Goal: Task Accomplishment & Management: Use online tool/utility

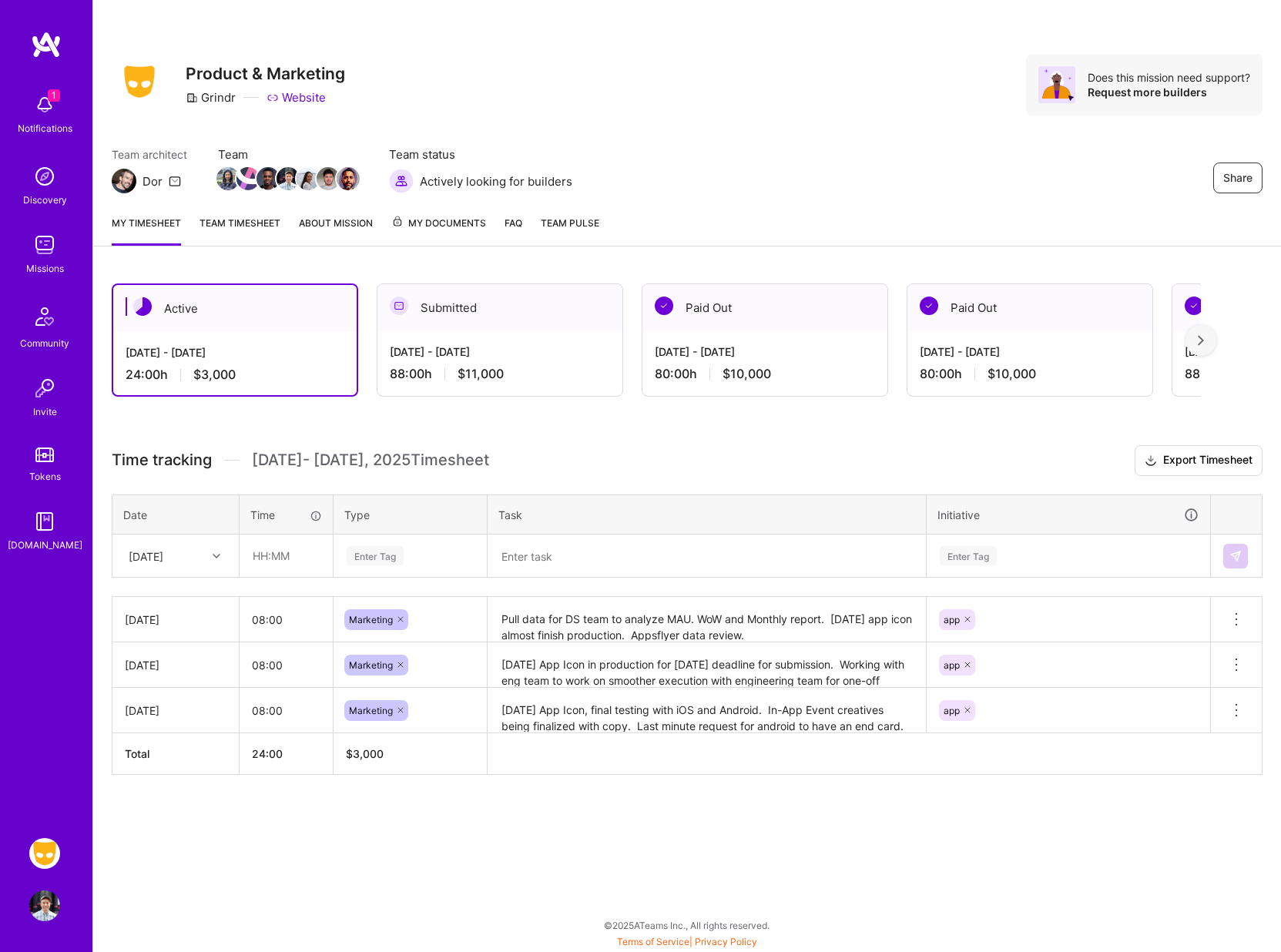
click at [643, 72] on div "Share Product & Marketing Grindr Website Does this mission need support? Reques…" at bounding box center [688, 85] width 1151 height 62
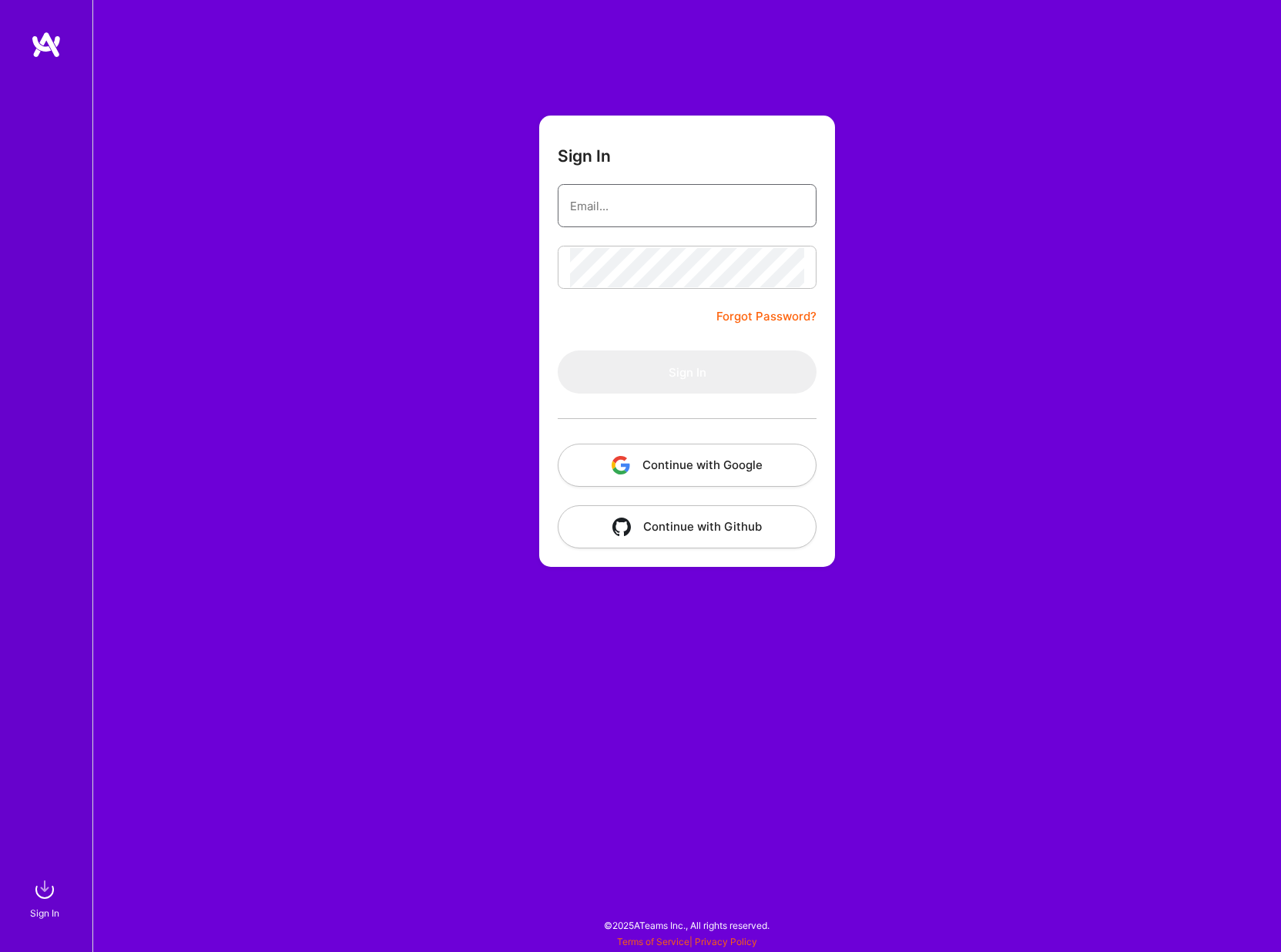
type input "[EMAIL_ADDRESS][DOMAIN_NAME]"
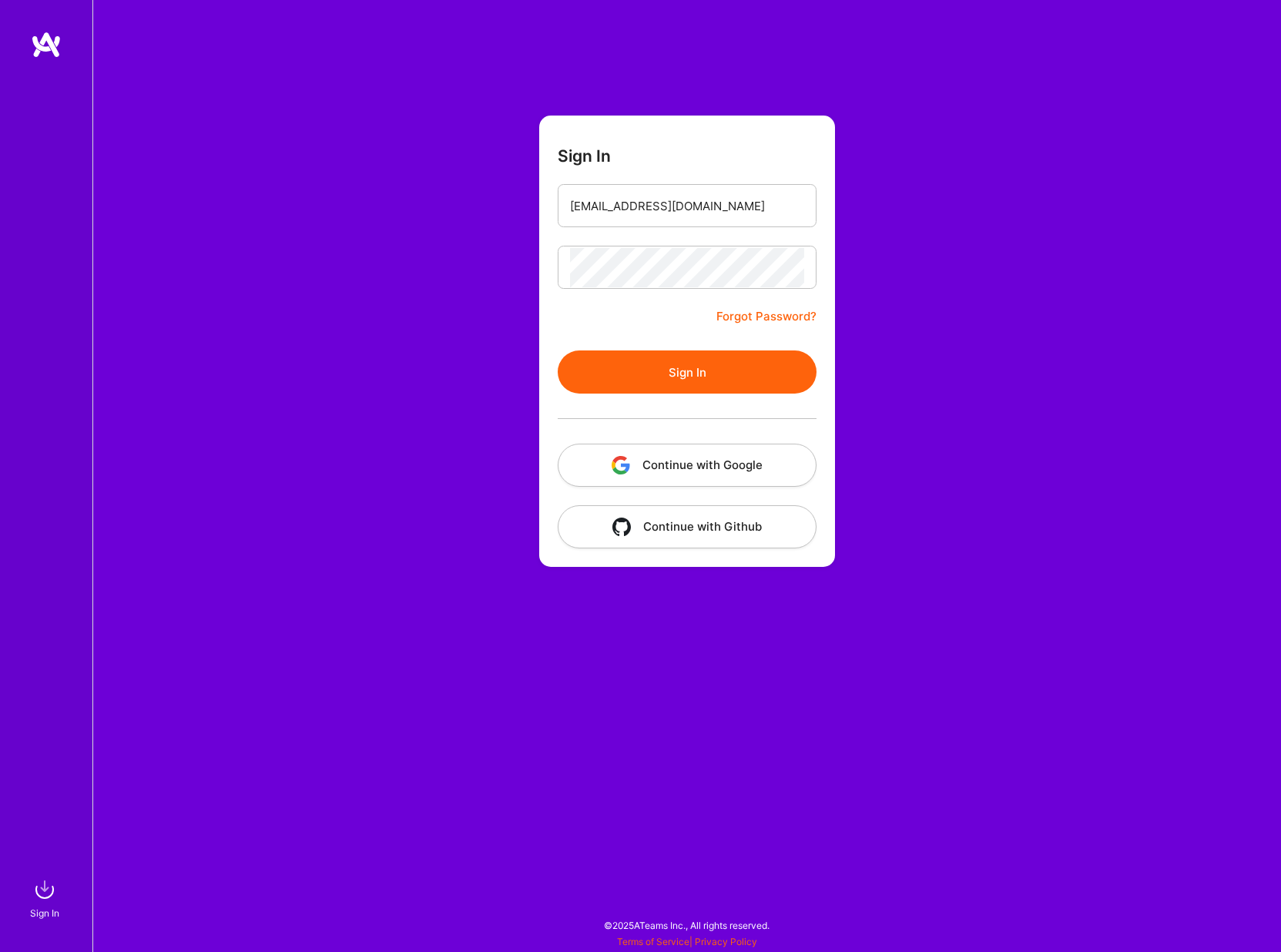
click at [655, 374] on button "Sign In" at bounding box center [687, 372] width 259 height 43
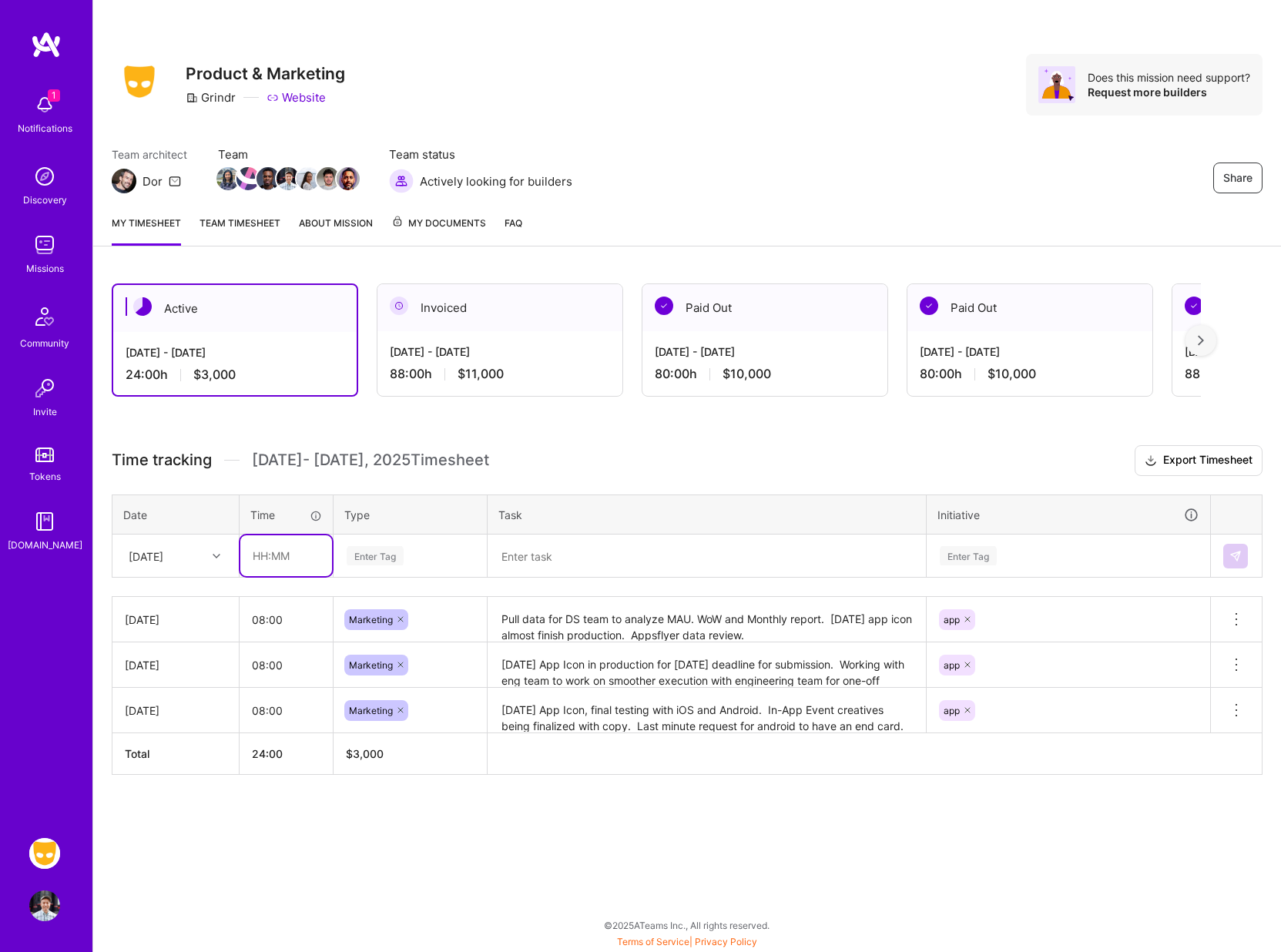
click at [278, 559] on input "text" at bounding box center [285, 555] width 92 height 40
type input "08:00"
click at [361, 569] on div "Enter Tag" at bounding box center [410, 556] width 152 height 40
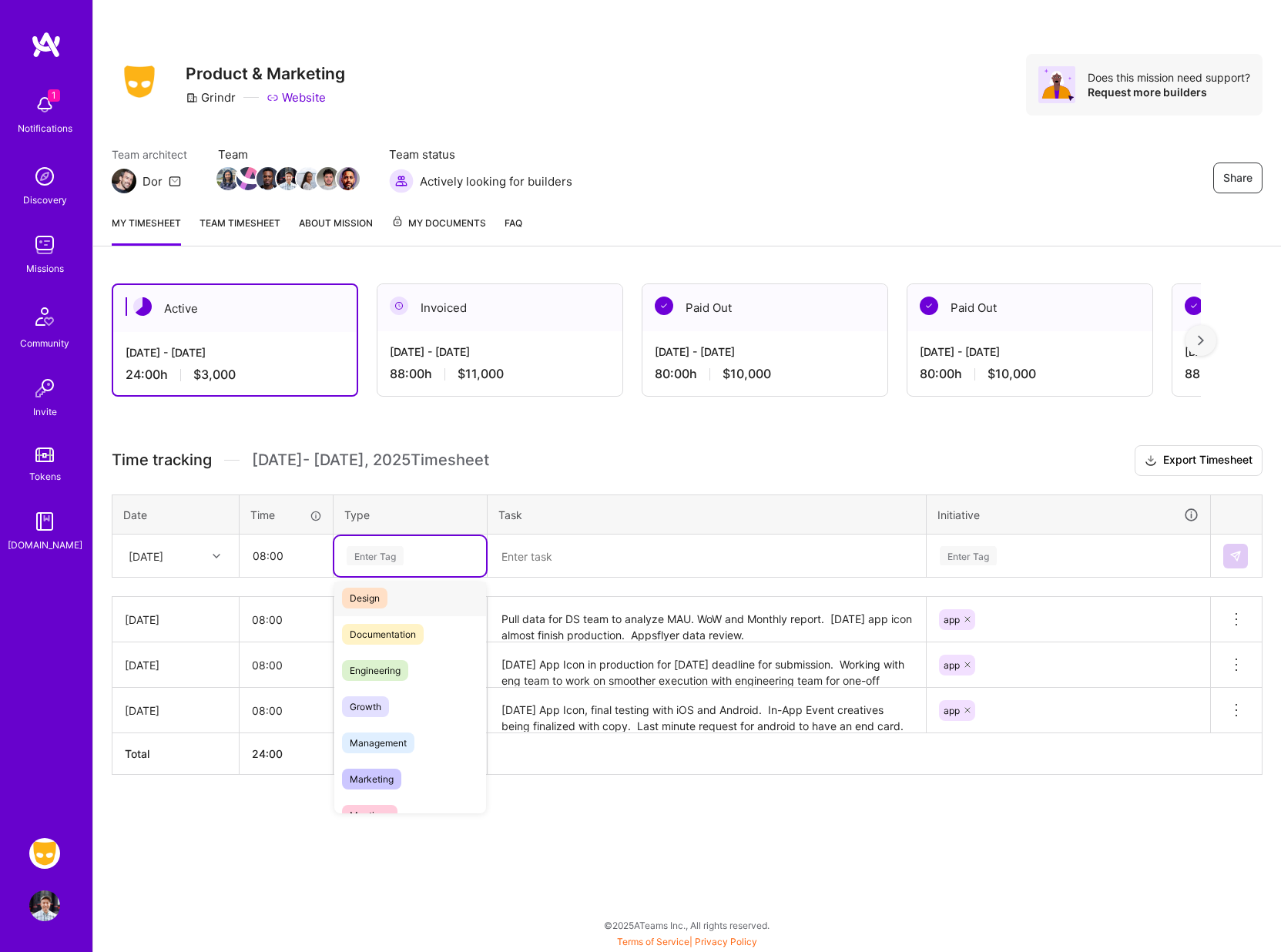
scroll to position [45, 0]
click at [368, 775] on span "Marketing" at bounding box center [372, 777] width 59 height 21
click at [534, 546] on textarea at bounding box center [706, 556] width 435 height 40
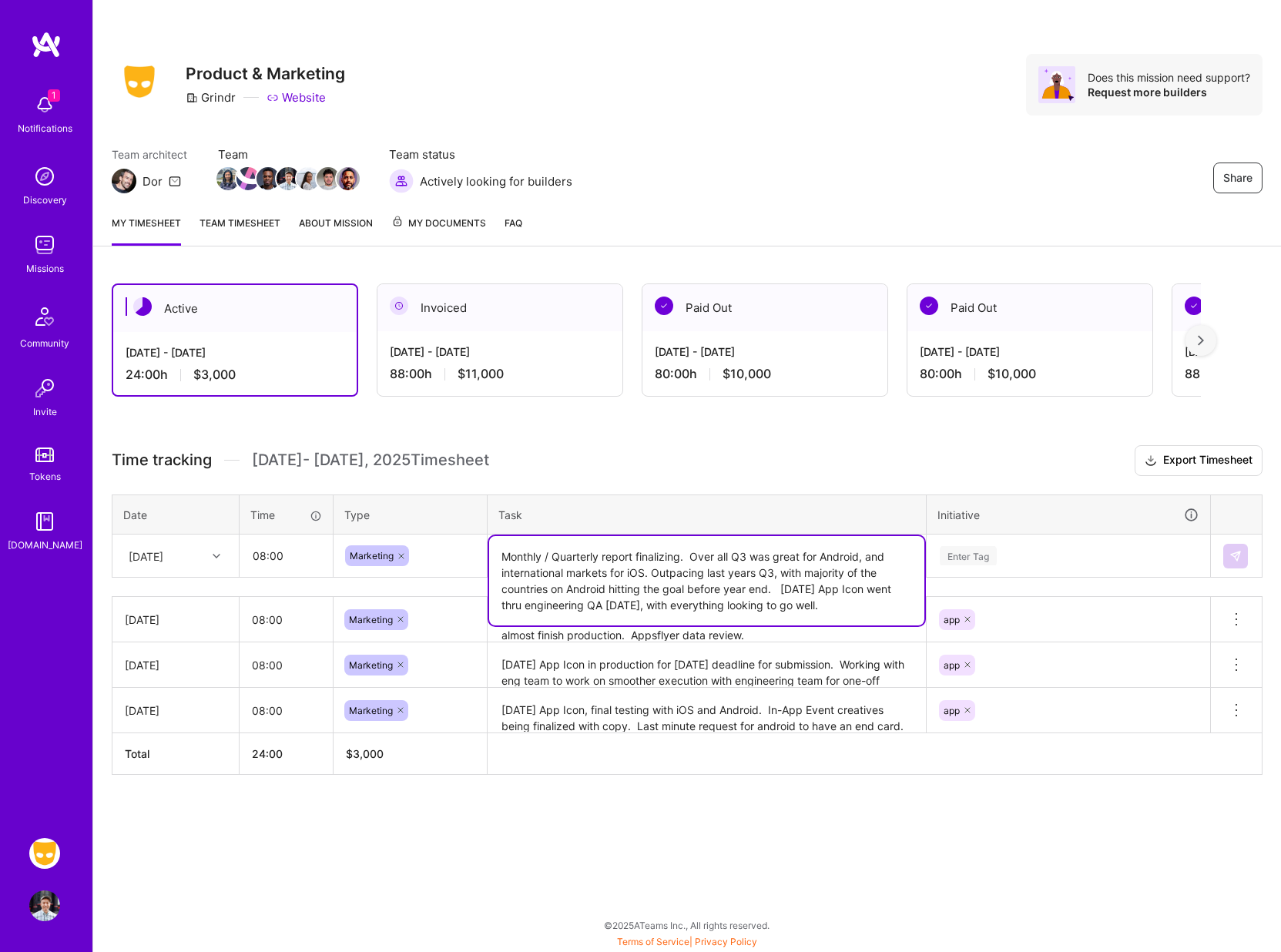
type textarea "Monthly / Quarterly report finalizing. Over all Q3 was great for Android, and i…"
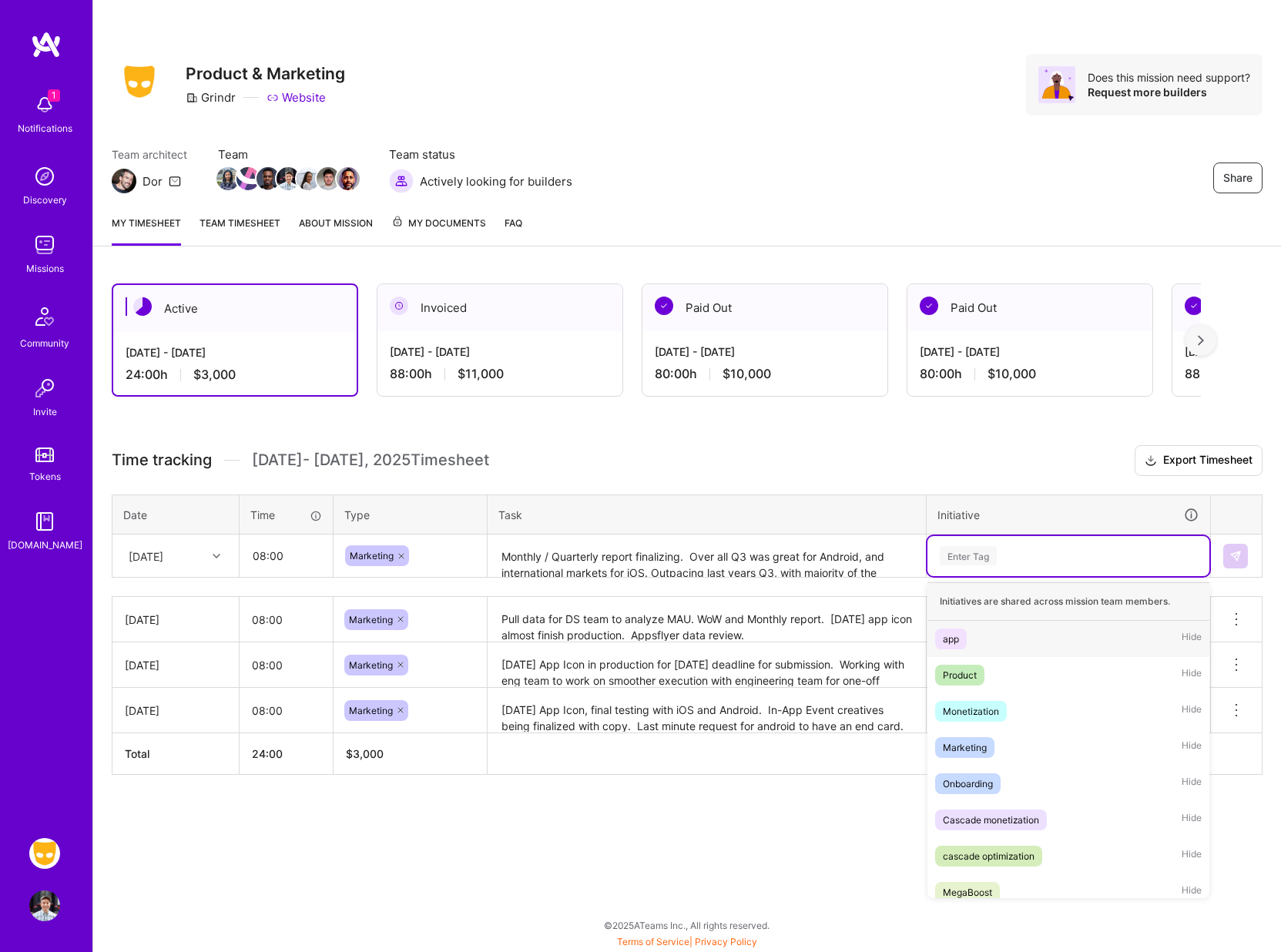
click at [993, 553] on div "Enter Tag" at bounding box center [968, 556] width 57 height 24
click at [947, 632] on div "app" at bounding box center [950, 638] width 16 height 16
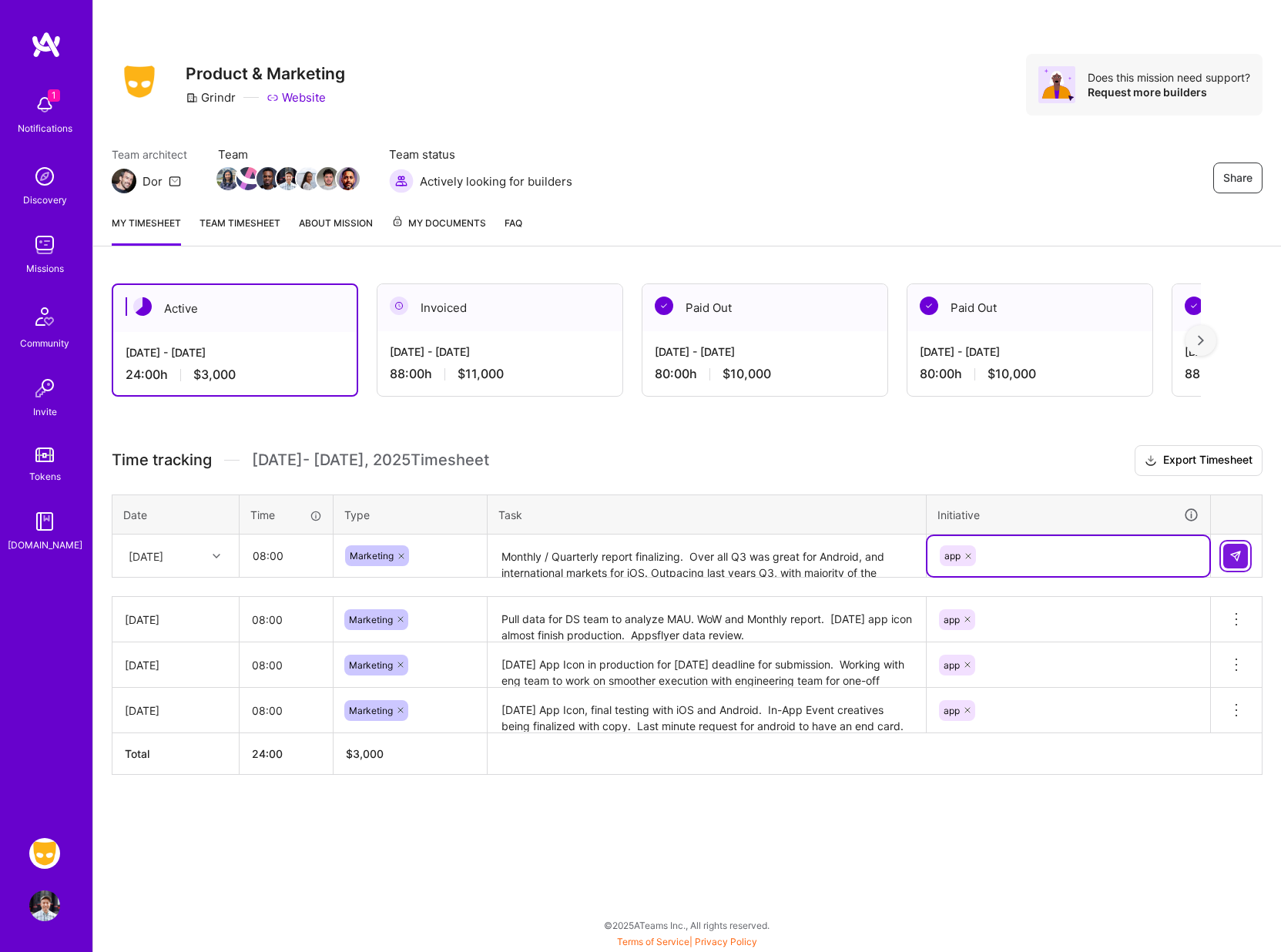
click at [1232, 550] on img at bounding box center [1235, 556] width 13 height 13
